Goal: Task Accomplishment & Management: Manage account settings

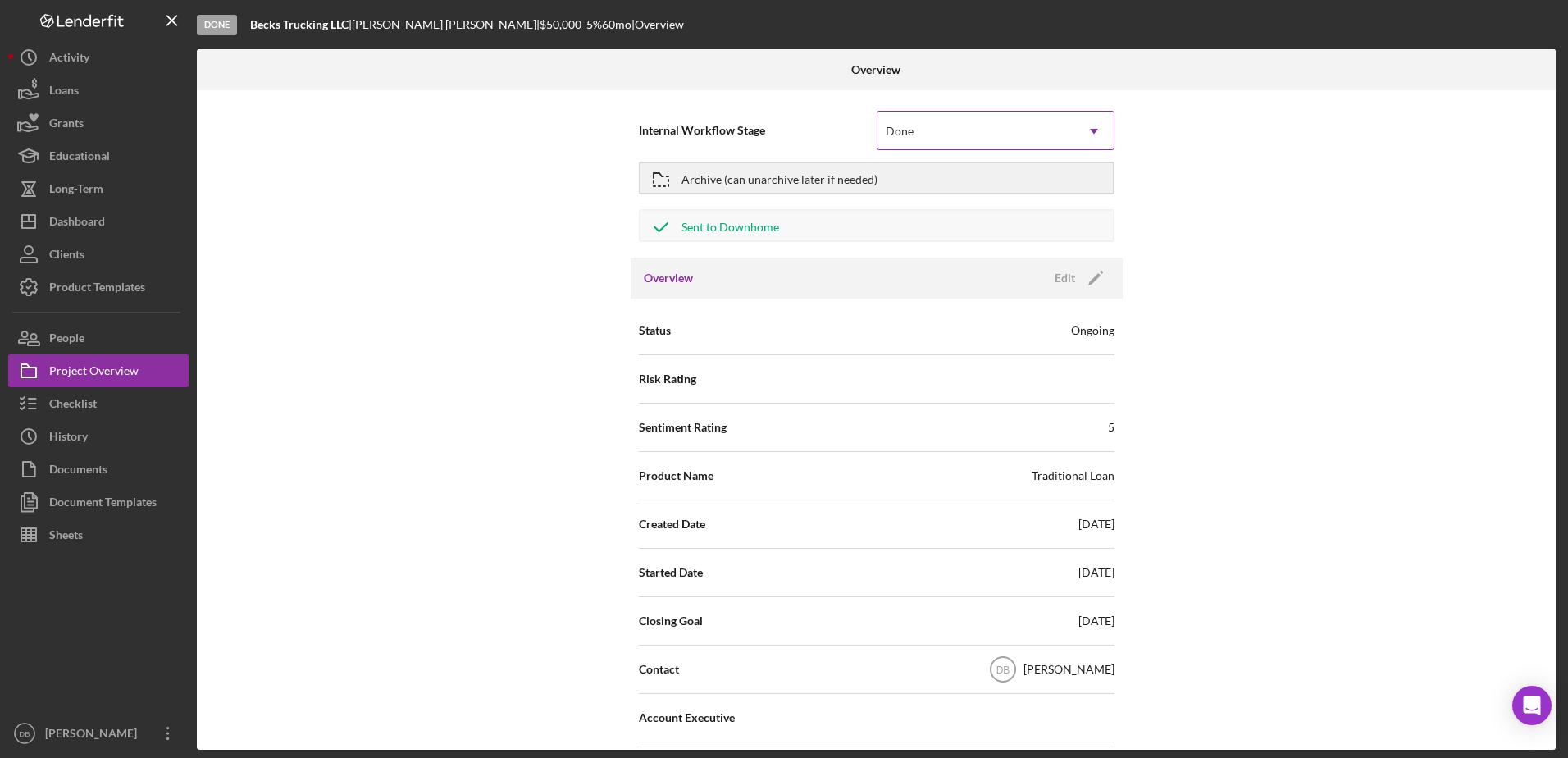
click at [955, 131] on div "Done" at bounding box center [976, 131] width 196 height 37
click at [1079, 331] on div "Ongoing" at bounding box center [1092, 330] width 43 height 17
click at [1085, 337] on div "Ongoing" at bounding box center [1092, 330] width 43 height 17
click at [1089, 288] on icon "Icon/Edit" at bounding box center [1096, 278] width 41 height 41
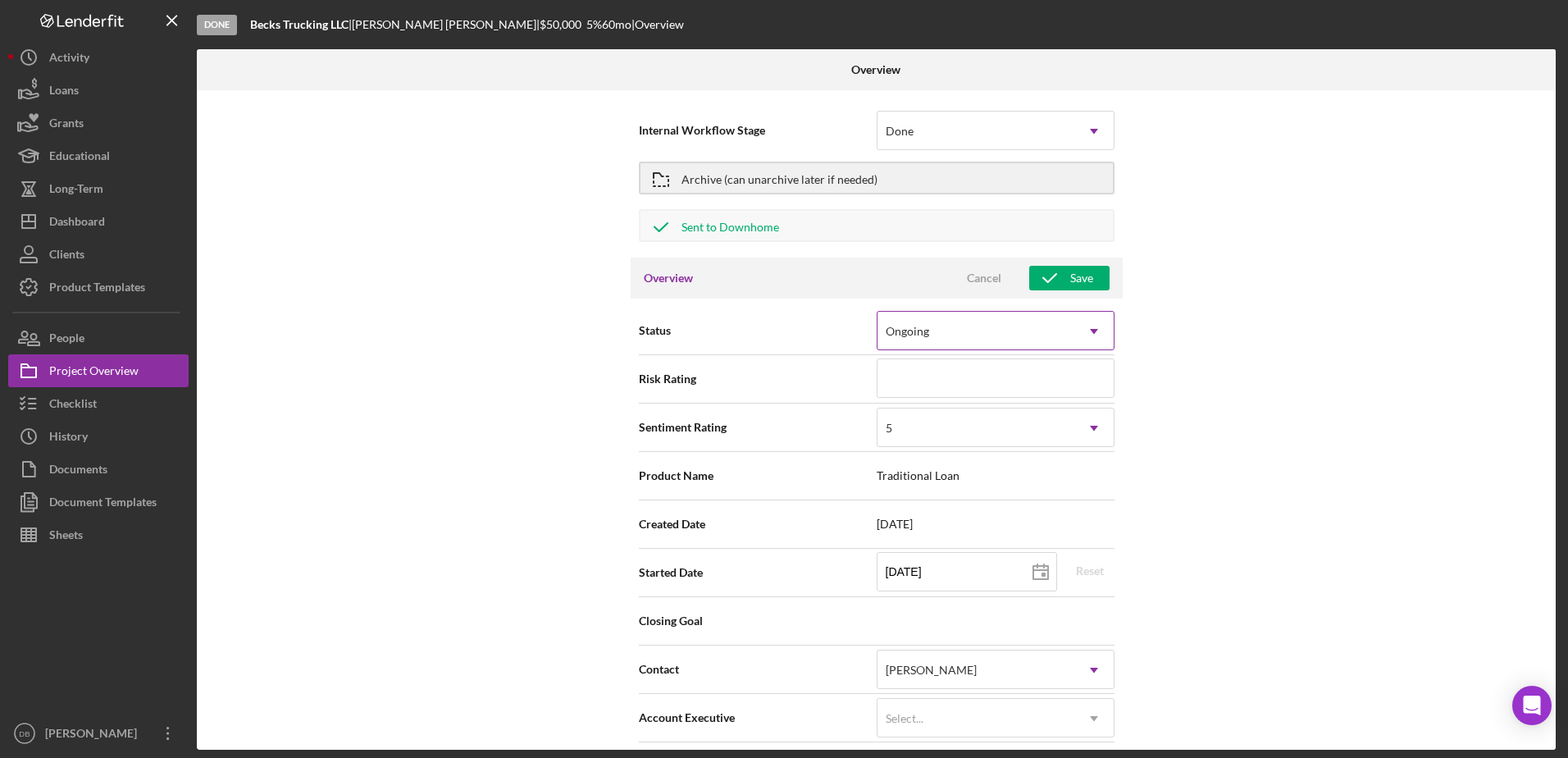
click at [1084, 323] on icon "Icon/Dropdown Arrow" at bounding box center [1094, 331] width 39 height 39
drag, startPoint x: 1429, startPoint y: 286, endPoint x: 1407, endPoint y: 313, distance: 34.8
click at [1426, 288] on div "Internal Workflow Stage Done Icon/Dropdown Arrow Archive (can unarchive later i…" at bounding box center [876, 419] width 1358 height 660
type textarea "Here's a snapshot of information that has been fully approved, as well as the i…"
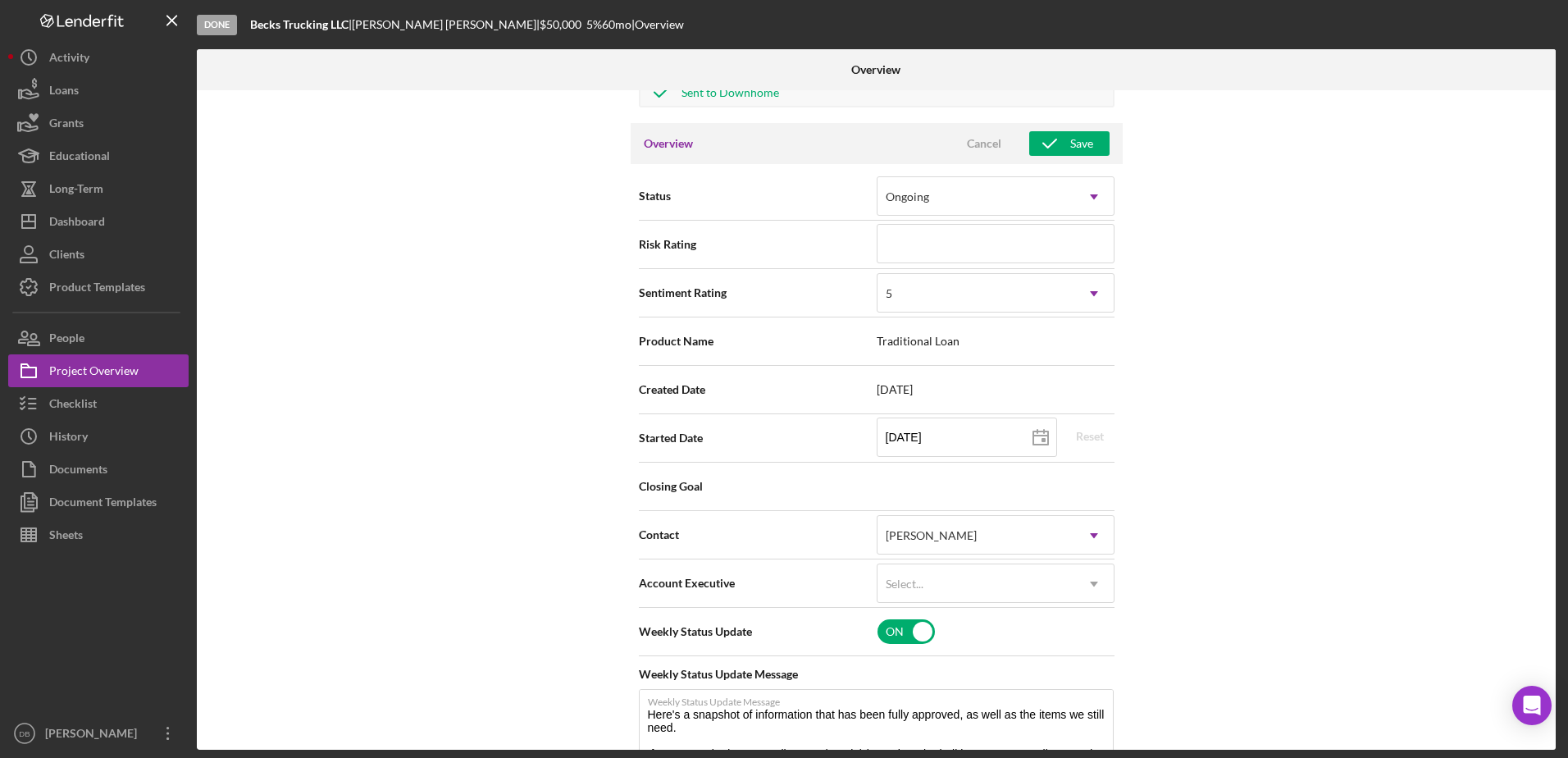
scroll to position [328, 0]
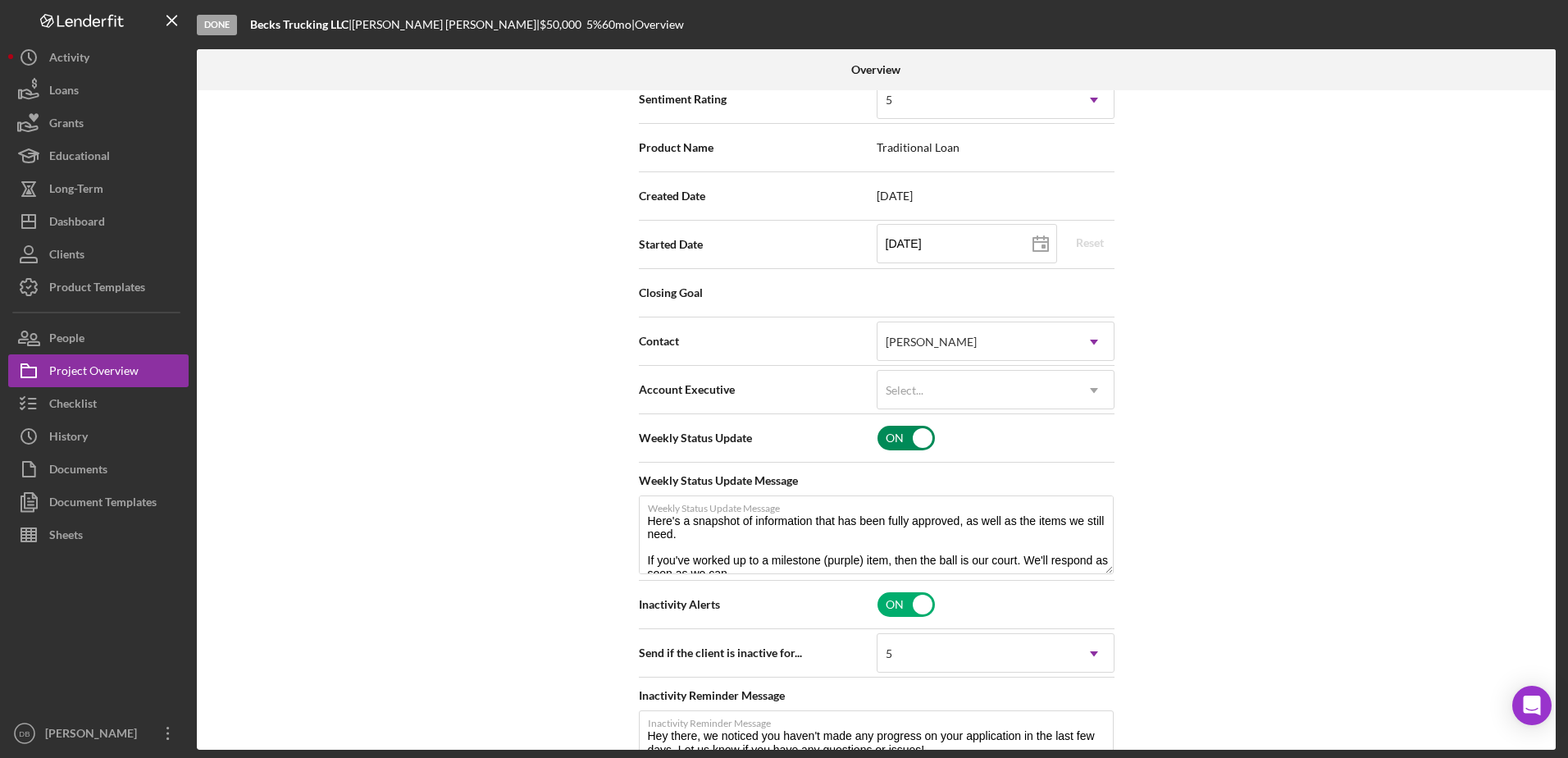
click at [910, 447] on input "checkbox" at bounding box center [906, 438] width 57 height 24
checkbox input "false"
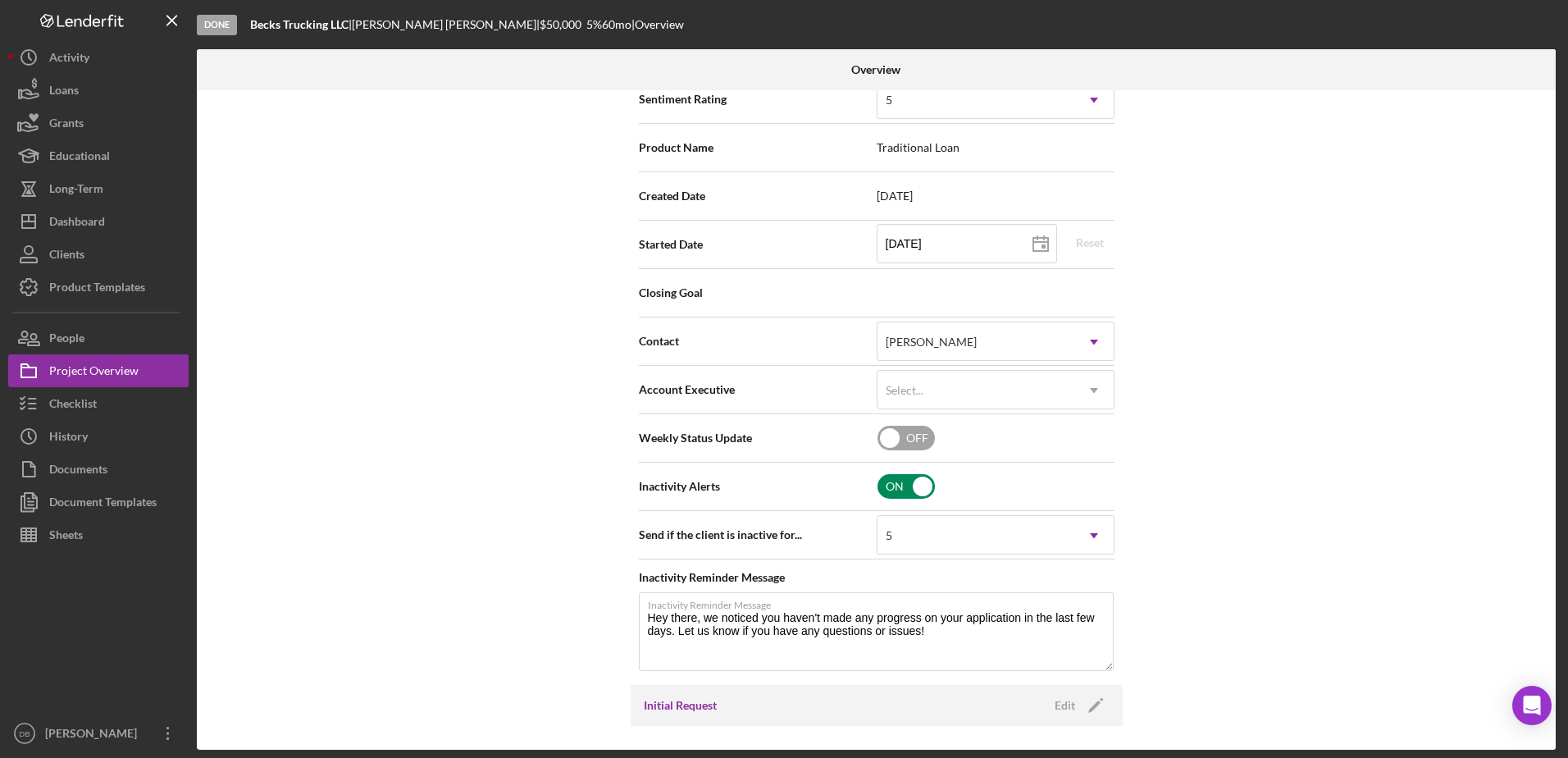
click at [907, 478] on input "checkbox" at bounding box center [906, 487] width 57 height 24
checkbox input "false"
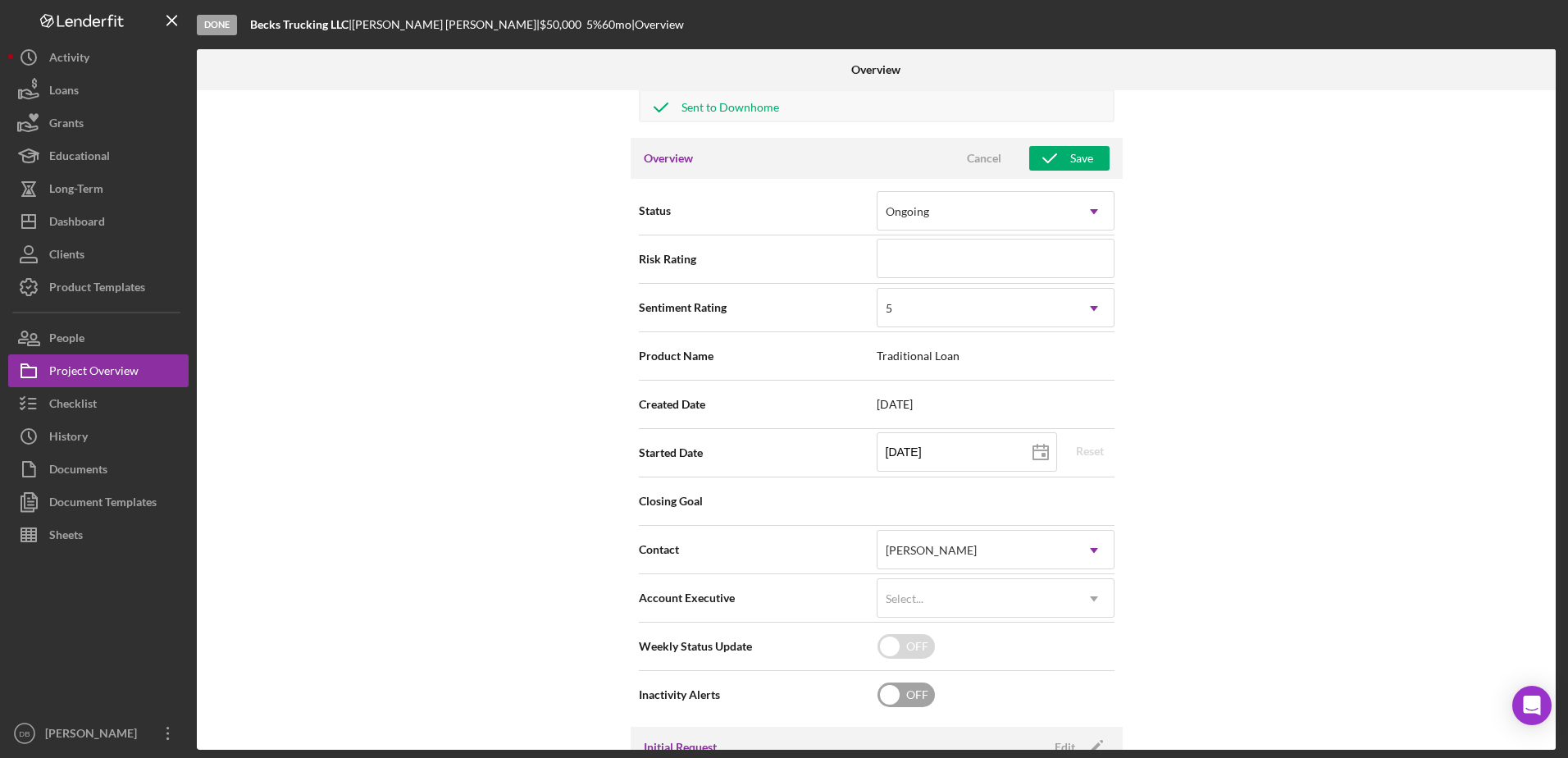
scroll to position [0, 0]
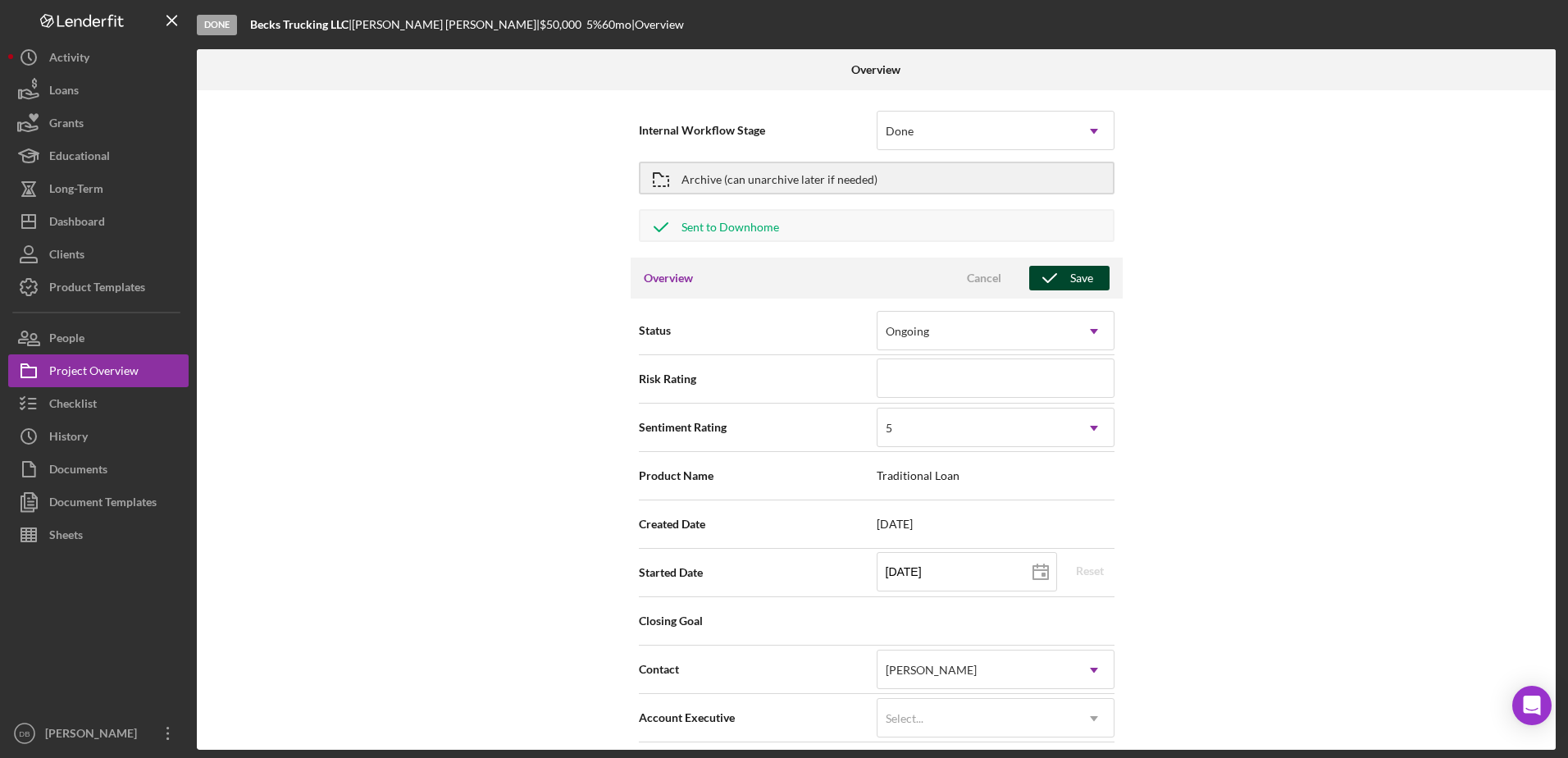
click at [1082, 275] on div "Save" at bounding box center [1082, 278] width 23 height 24
